Goal: Task Accomplishment & Management: Complete application form

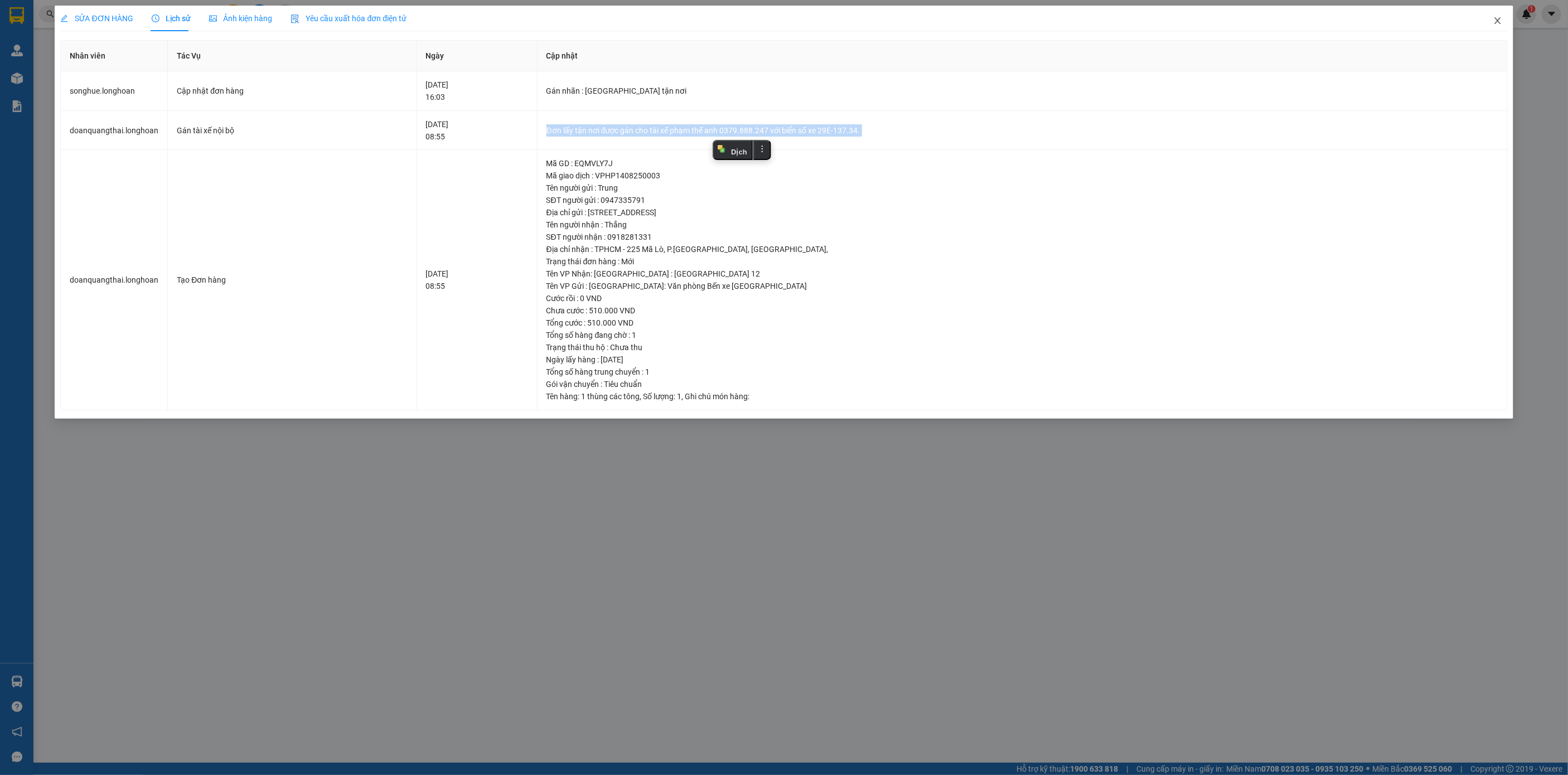
click at [1504, 15] on span "Close" at bounding box center [1497, 21] width 31 height 31
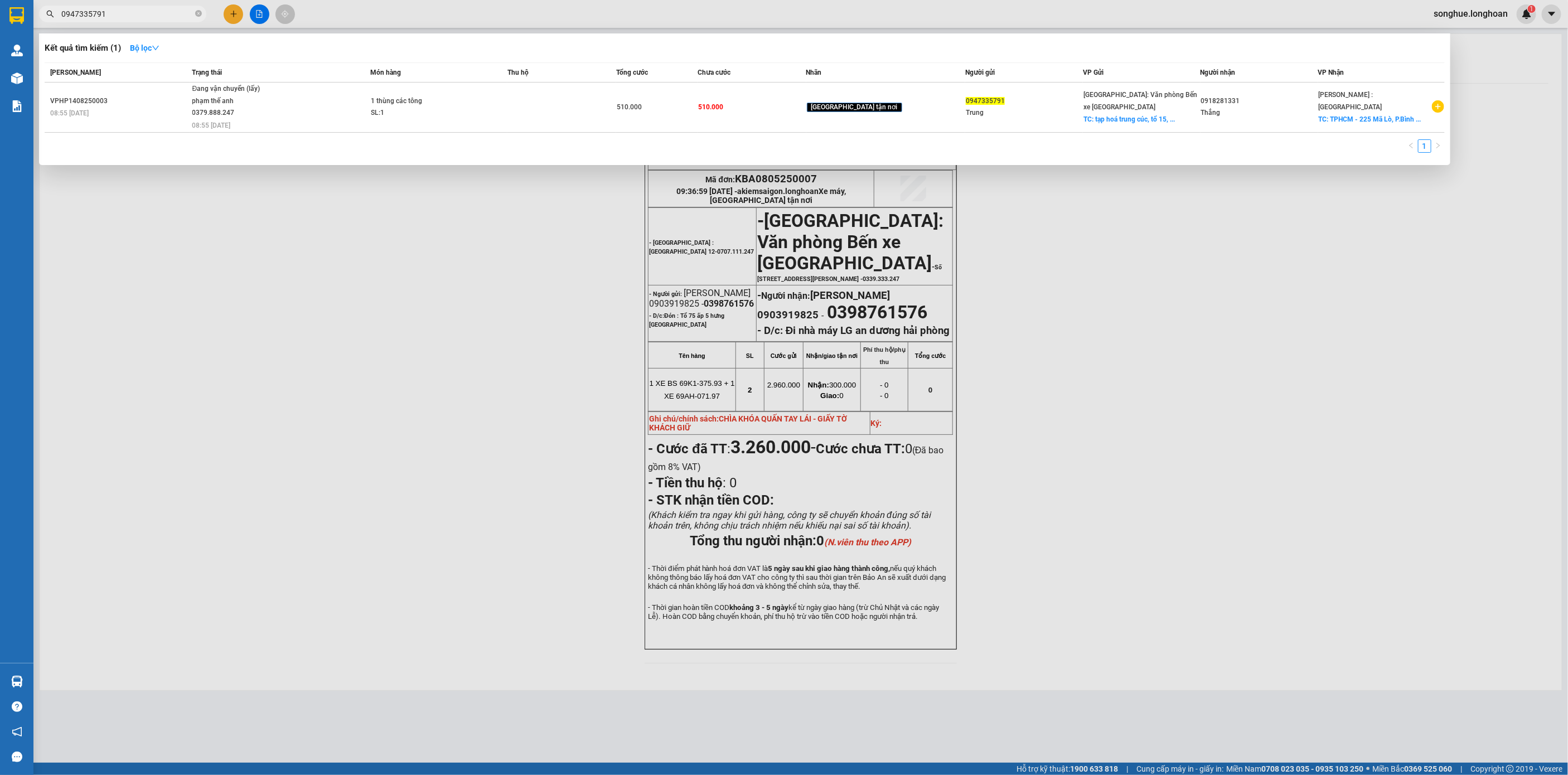
click at [203, 15] on span "0947335791" at bounding box center [122, 14] width 167 height 17
click at [195, 13] on icon "close-circle" at bounding box center [198, 13] width 7 height 7
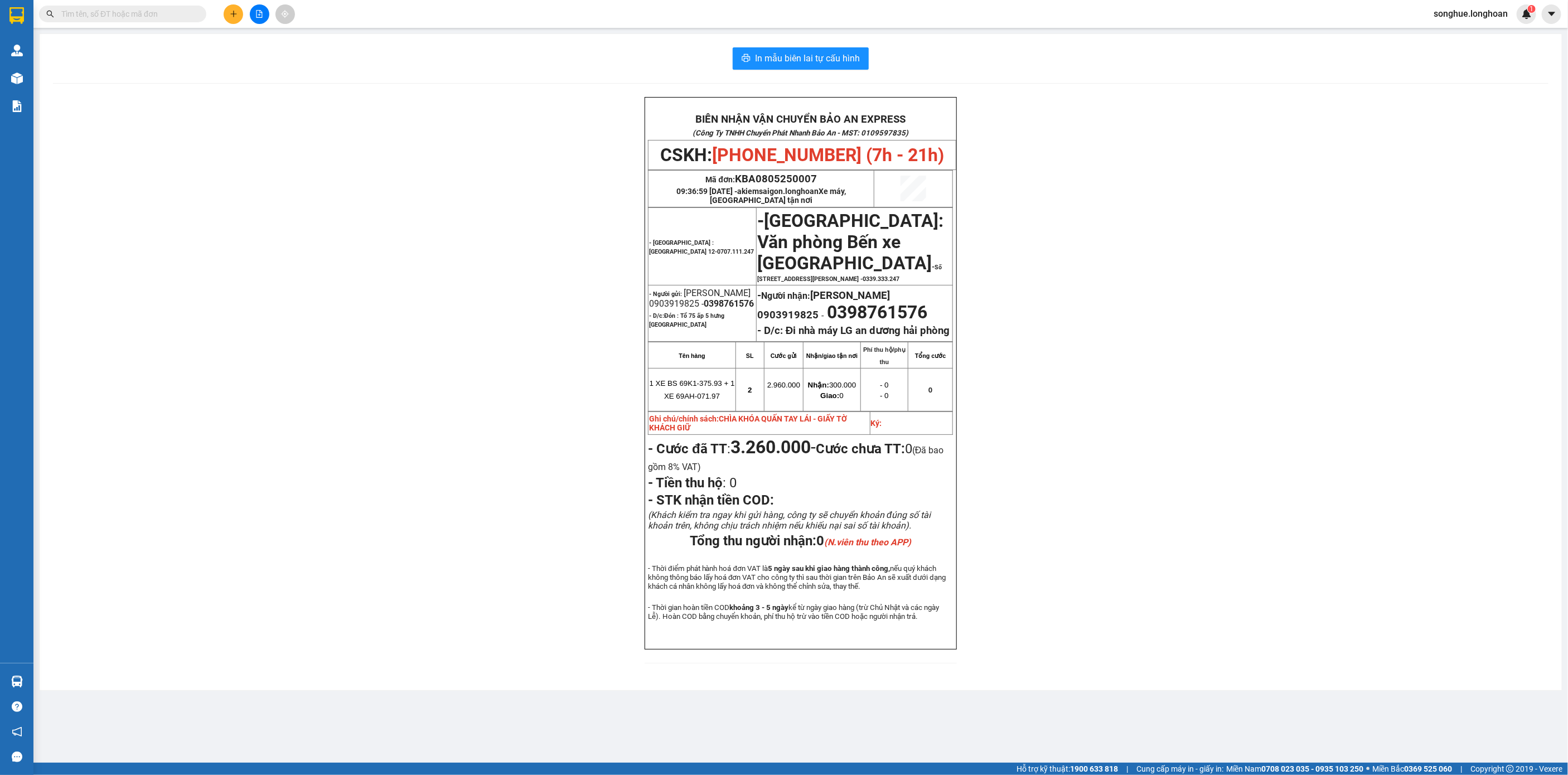
paste input "0935457488"
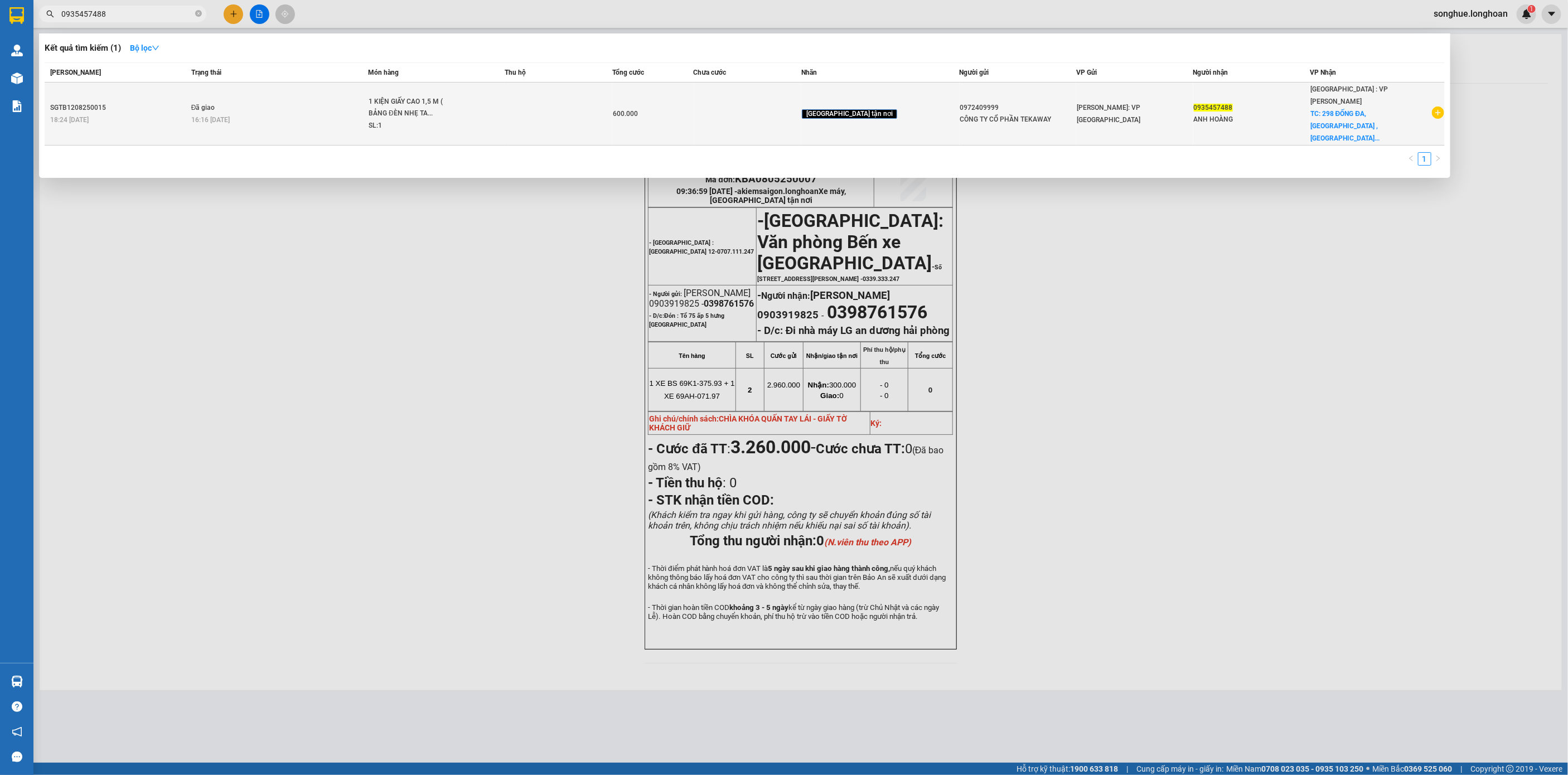
type input "0935457488"
click at [215, 103] on span "Đã giao" at bounding box center [203, 107] width 24 height 8
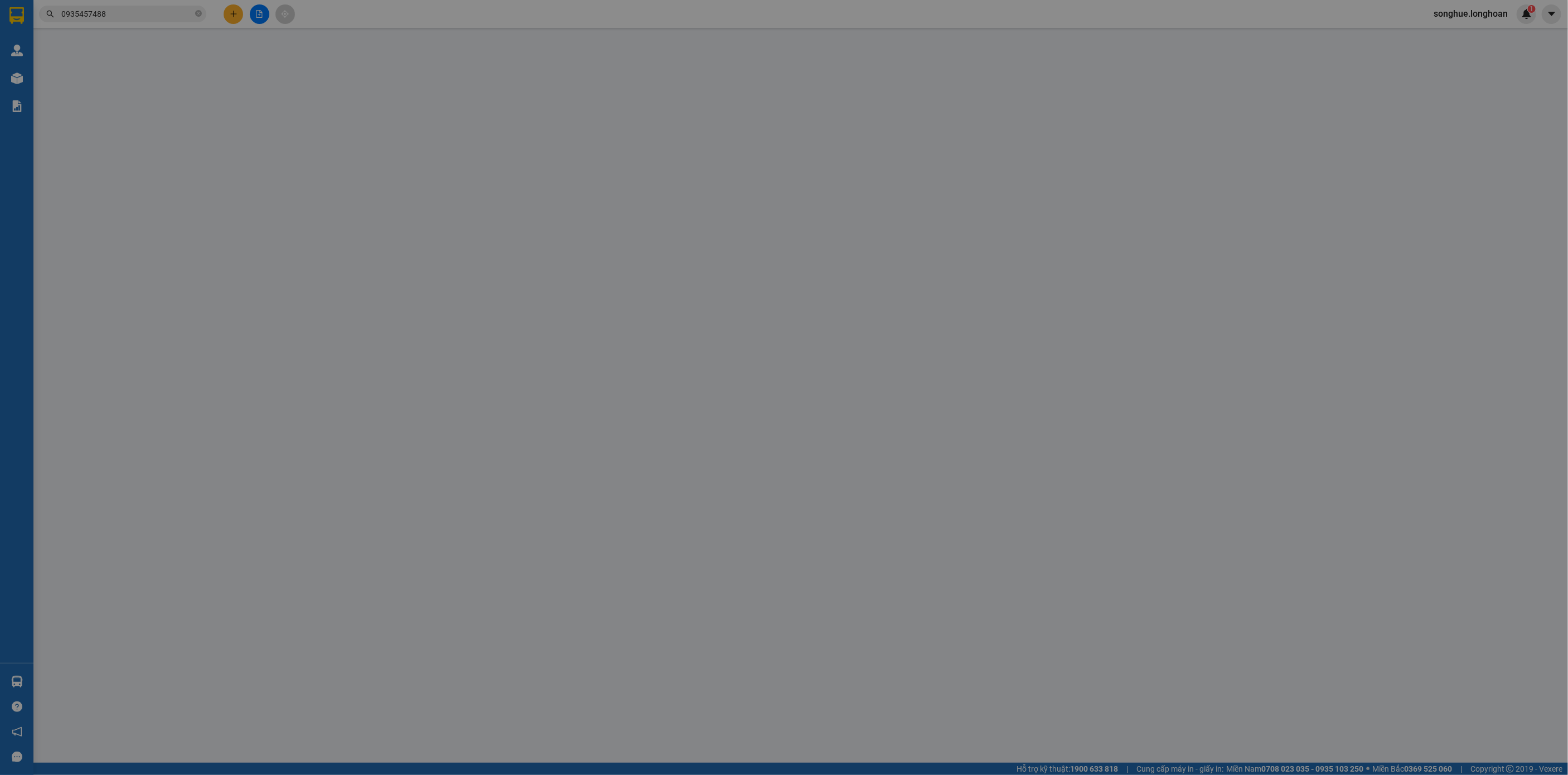
type input "0972409999"
type input "CÔNG TY CỔ PHẦN TEKAWAY"
type input "0935457488"
type input "ANH HOÀNG"
checkbox input "true"
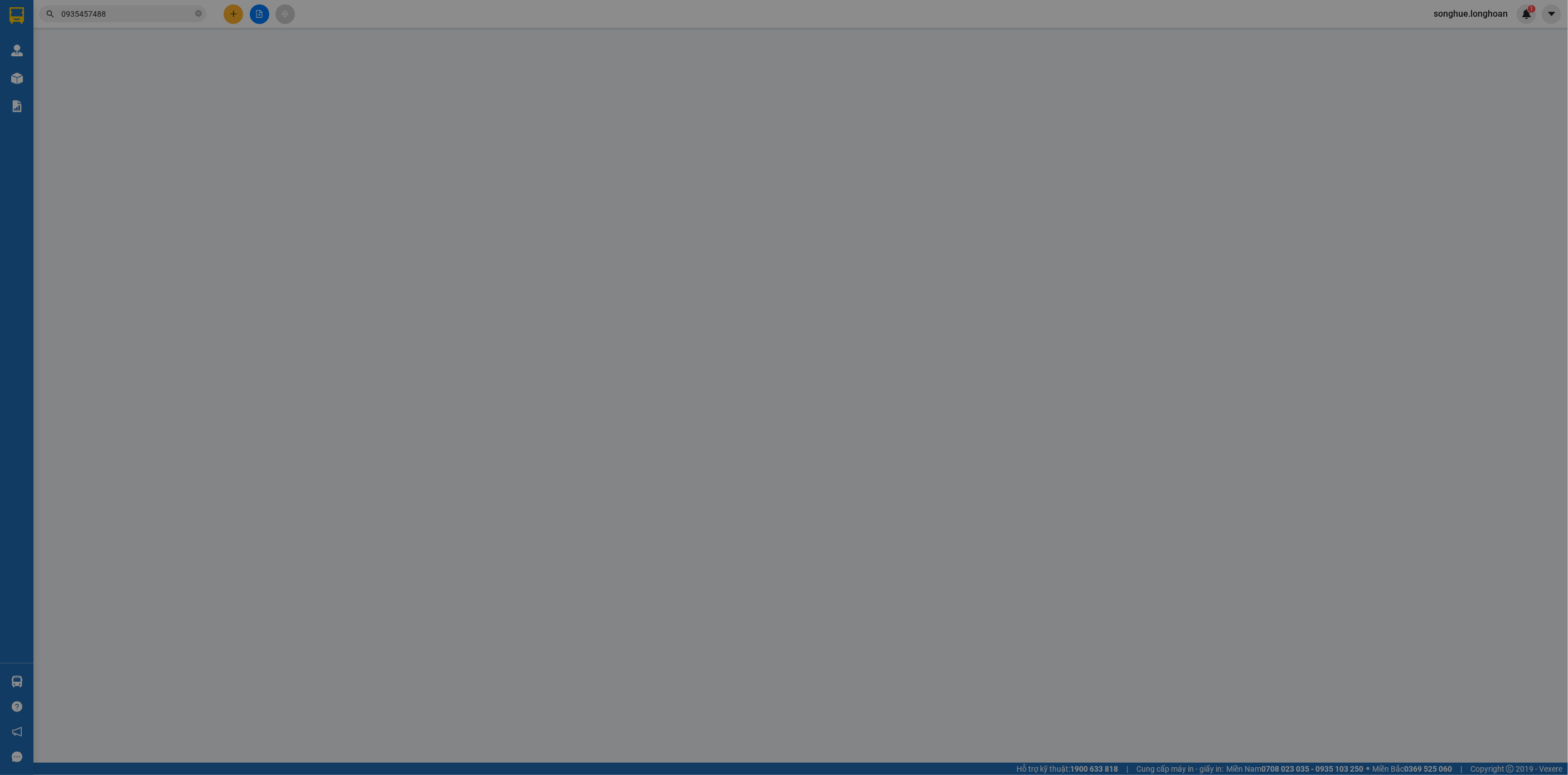
type input "298 ĐỐNG ĐA, [GEOGRAPHIC_DATA] , [GEOGRAPHIC_DATA]"
type input "NHẬN NGUYÊN KIỆN GIAO NGUYÊN KIỆN, HƯ VỠ K ĐỀN"
type input "600.000"
type input "60.000"
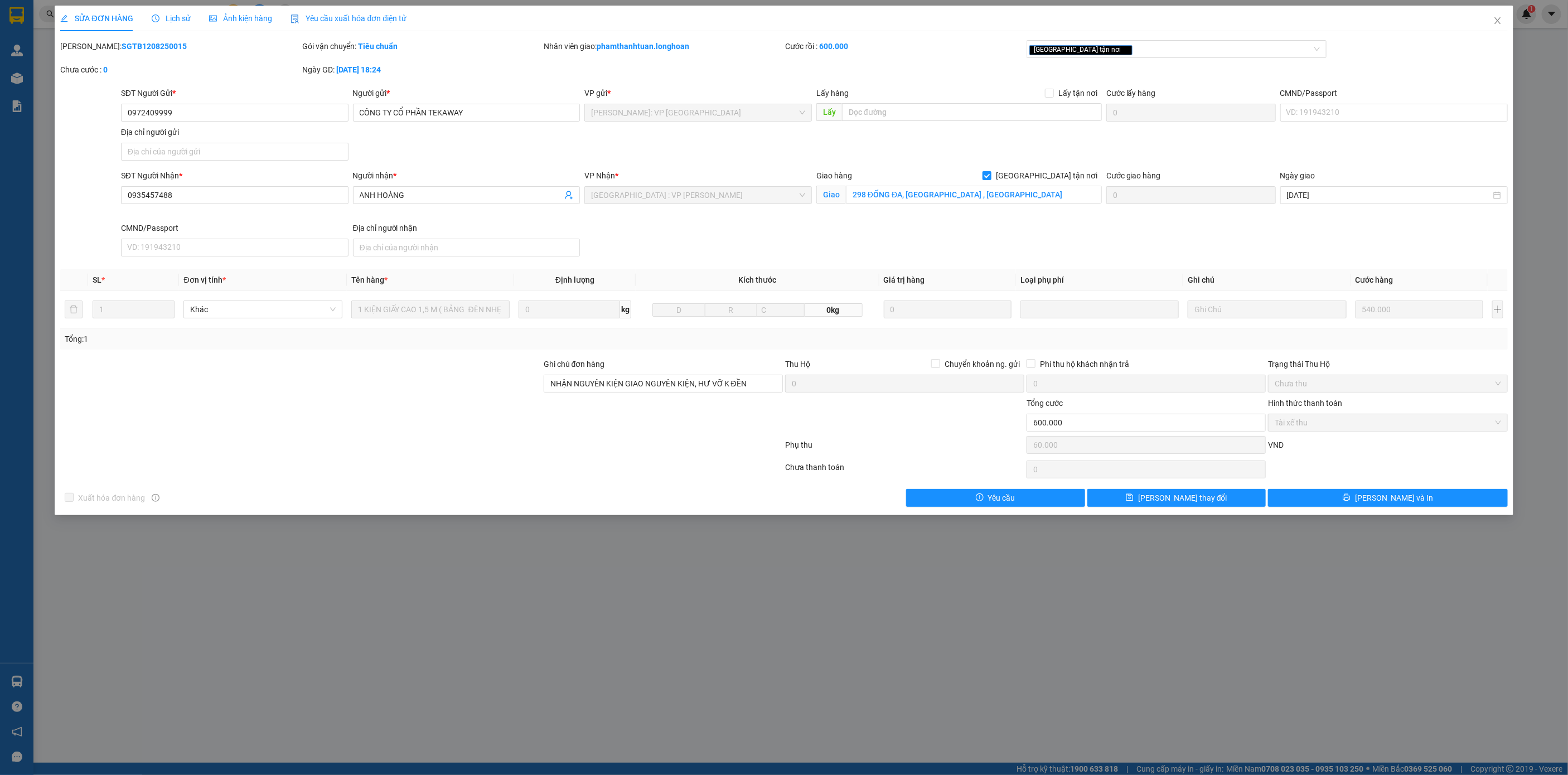
click at [134, 40] on div "[PERSON_NAME]: SGTB1208250015" at bounding box center [179, 46] width 239 height 13
copy b "SGTB1208250015"
